Goal: Browse casually: Explore the website without a specific task or goal

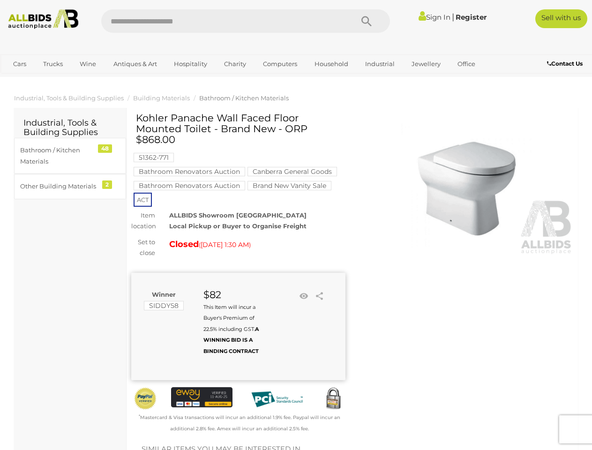
click at [296, 225] on div "ALLBIDS Showroom [GEOGRAPHIC_DATA] Local Pickup or Buyer to Organise Freight" at bounding box center [257, 221] width 190 height 22
click at [366, 21] on icon "Search" at bounding box center [366, 22] width 10 height 14
click at [20, 64] on link "Cars" at bounding box center [19, 63] width 25 height 15
click at [53, 64] on link "Trucks" at bounding box center [53, 63] width 32 height 15
click at [88, 64] on link "Wine" at bounding box center [88, 63] width 29 height 15
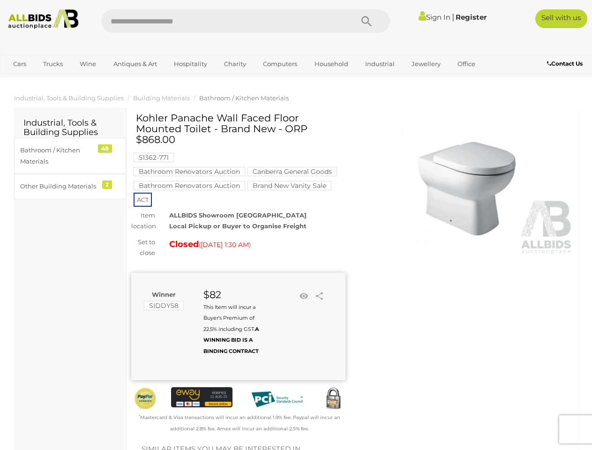
click at [135, 64] on link "Antiques & Art" at bounding box center [135, 63] width 56 height 15
click at [190, 64] on link "Hospitality" at bounding box center [190, 63] width 45 height 15
click at [234, 64] on link "Charity" at bounding box center [235, 63] width 34 height 15
click at [279, 64] on link "Computers" at bounding box center [280, 63] width 46 height 15
click at [330, 64] on link "Household" at bounding box center [331, 63] width 46 height 15
